Goal: Navigation & Orientation: Find specific page/section

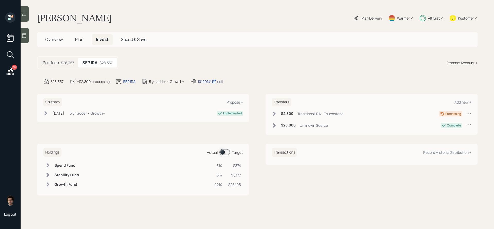
click at [200, 80] on div "10129141" at bounding box center [206, 81] width 19 height 5
click at [73, 62] on div "$28,357" at bounding box center [67, 62] width 13 height 5
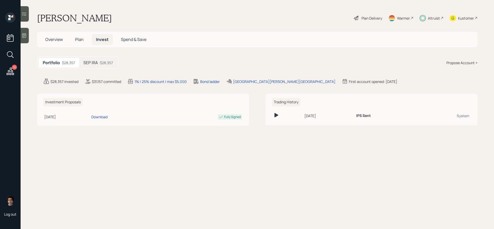
click at [86, 68] on div "Portfolio $28,357 SEP IRA $28,357" at bounding box center [77, 62] width 81 height 13
click at [60, 39] on span "Overview" at bounding box center [53, 39] width 17 height 6
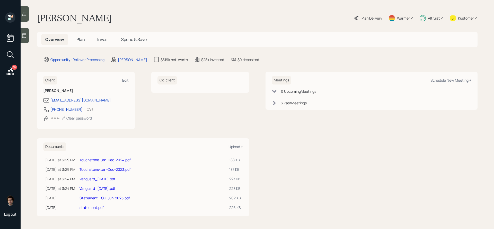
click at [94, 40] on h5 "Invest" at bounding box center [103, 39] width 20 height 11
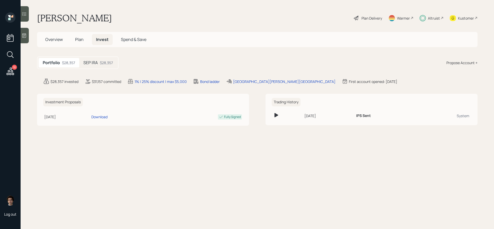
click at [100, 67] on div "SEP IRA $28,357" at bounding box center [98, 63] width 38 height 10
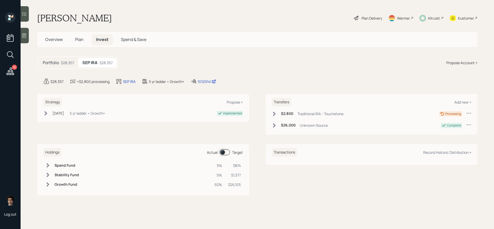
click at [55, 46] on div "Overview Plan Invest Spend & Save" at bounding box center [257, 39] width 440 height 15
click at [55, 42] on span "Overview" at bounding box center [53, 39] width 17 height 6
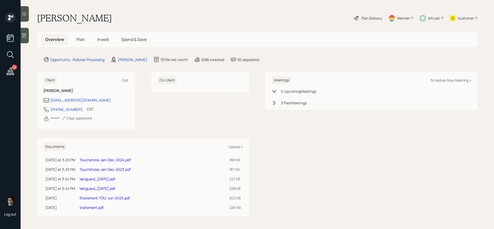
click at [77, 43] on h5 "Plan" at bounding box center [80, 39] width 17 height 11
